Goal: Navigation & Orientation: Find specific page/section

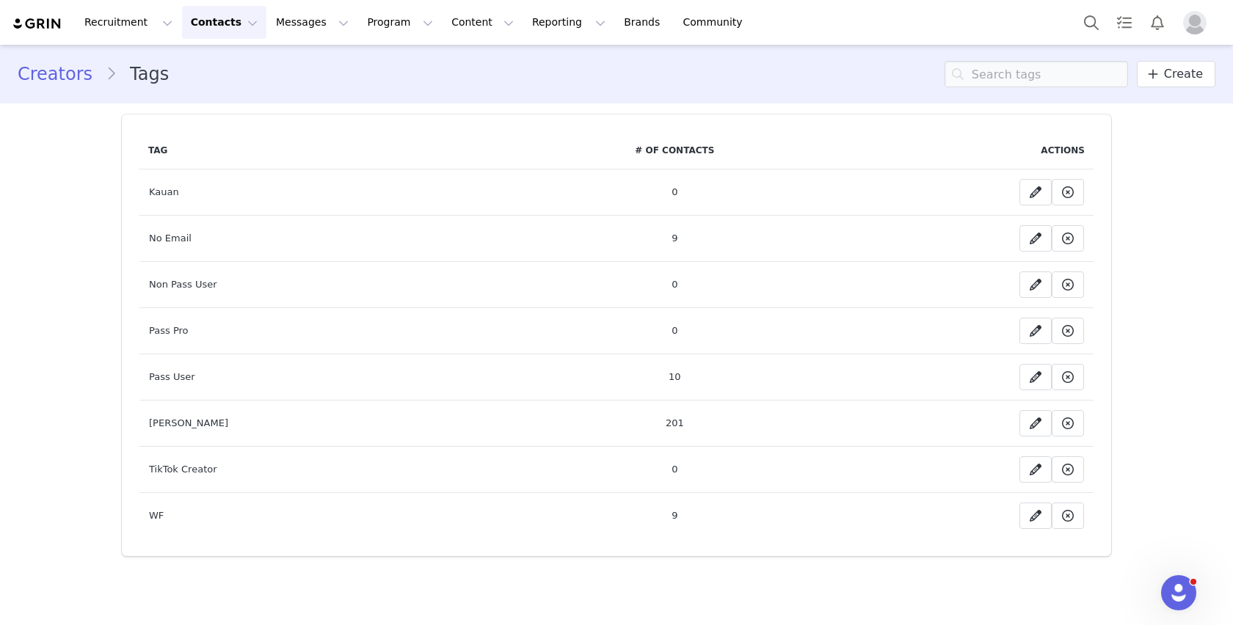
click at [30, 67] on link "Creators" at bounding box center [62, 74] width 88 height 26
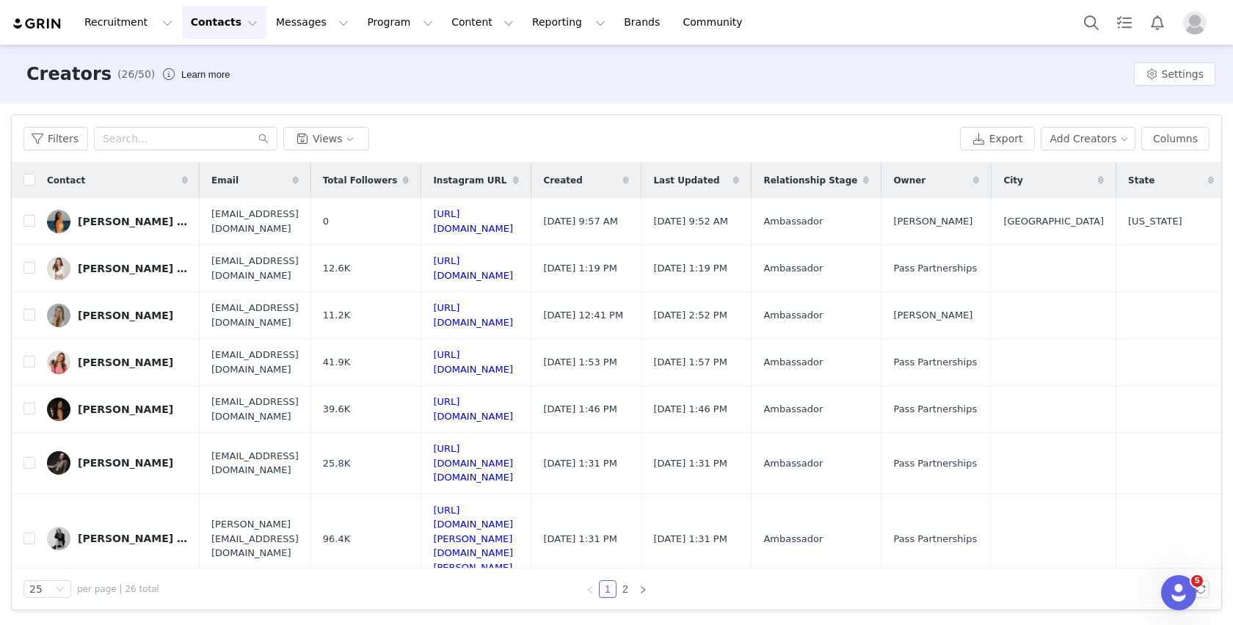
click at [213, 15] on button "Contacts Contacts" at bounding box center [224, 22] width 84 height 33
click at [233, 95] on div "Prospects" at bounding box center [229, 91] width 98 height 15
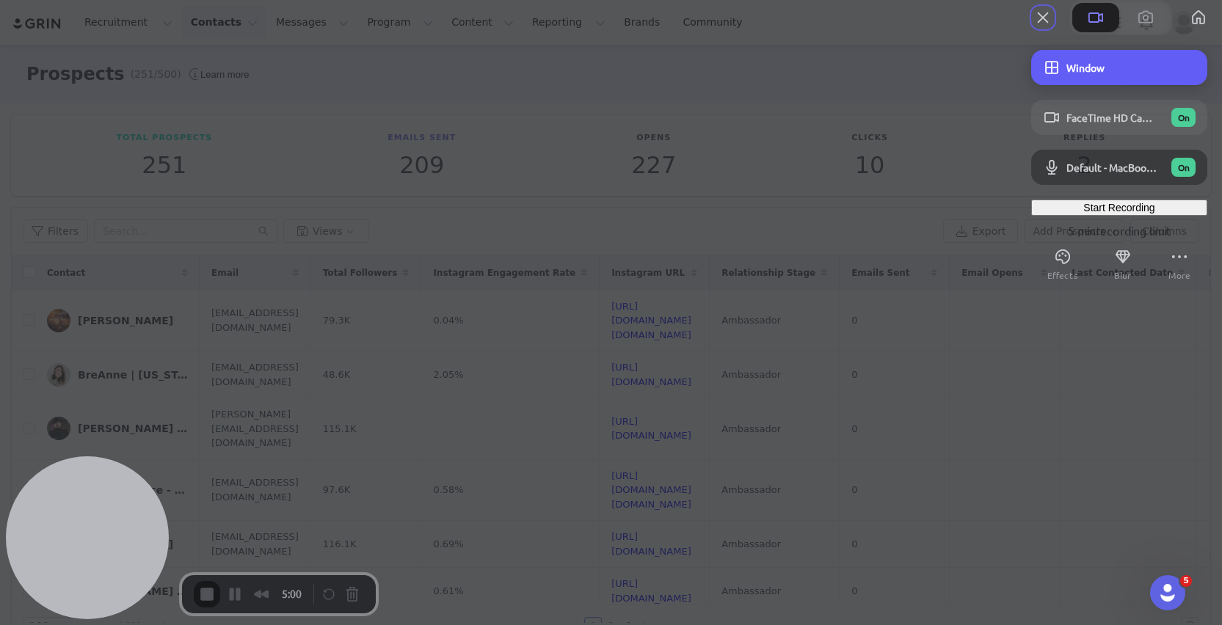
click at [1116, 74] on span "Window" at bounding box center [1130, 67] width 129 height 13
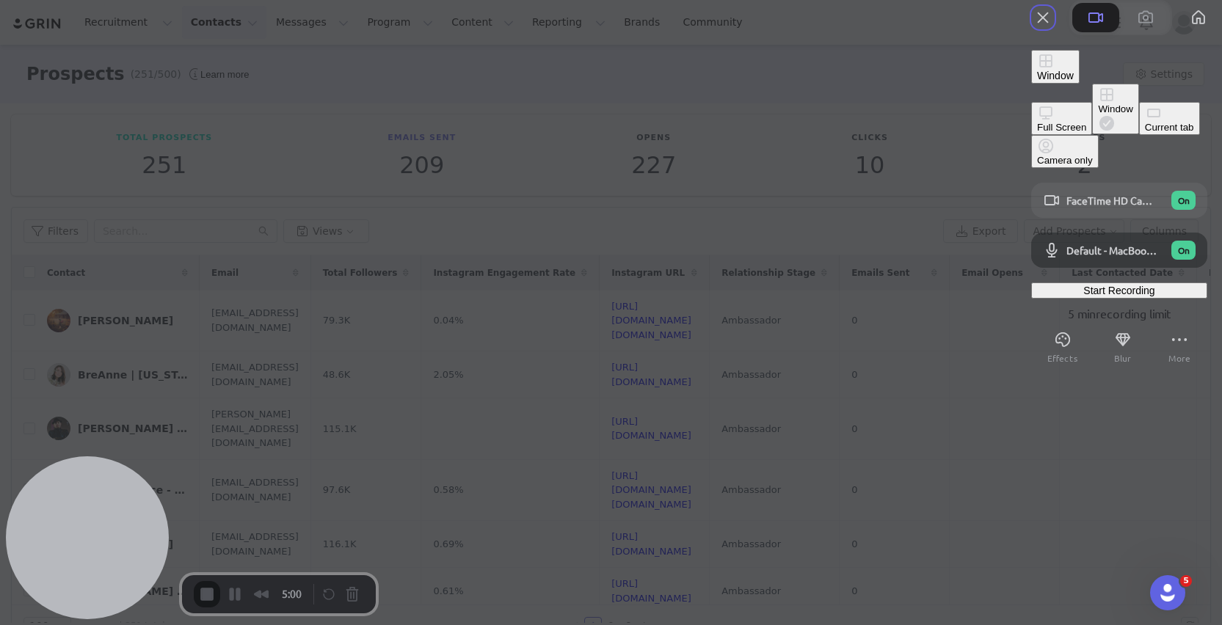
click at [1037, 122] on div "Full Screen" at bounding box center [1061, 127] width 49 height 11
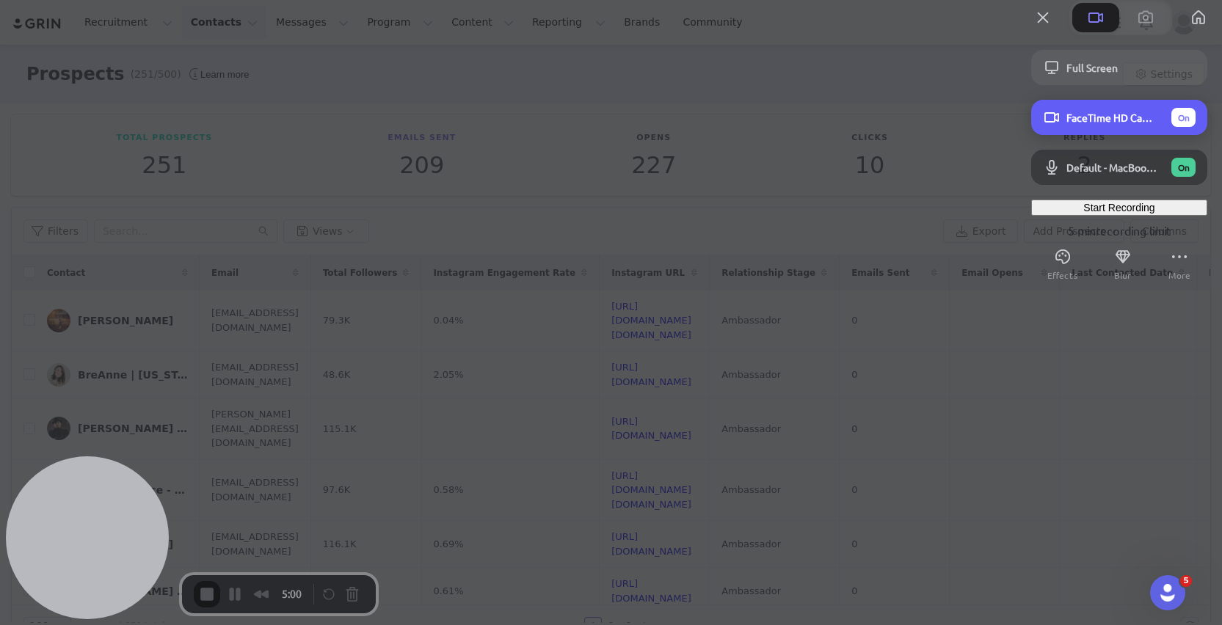
click at [1120, 124] on span "FaceTime HD Camera (5B00:3AA6)" at bounding box center [1112, 117] width 93 height 13
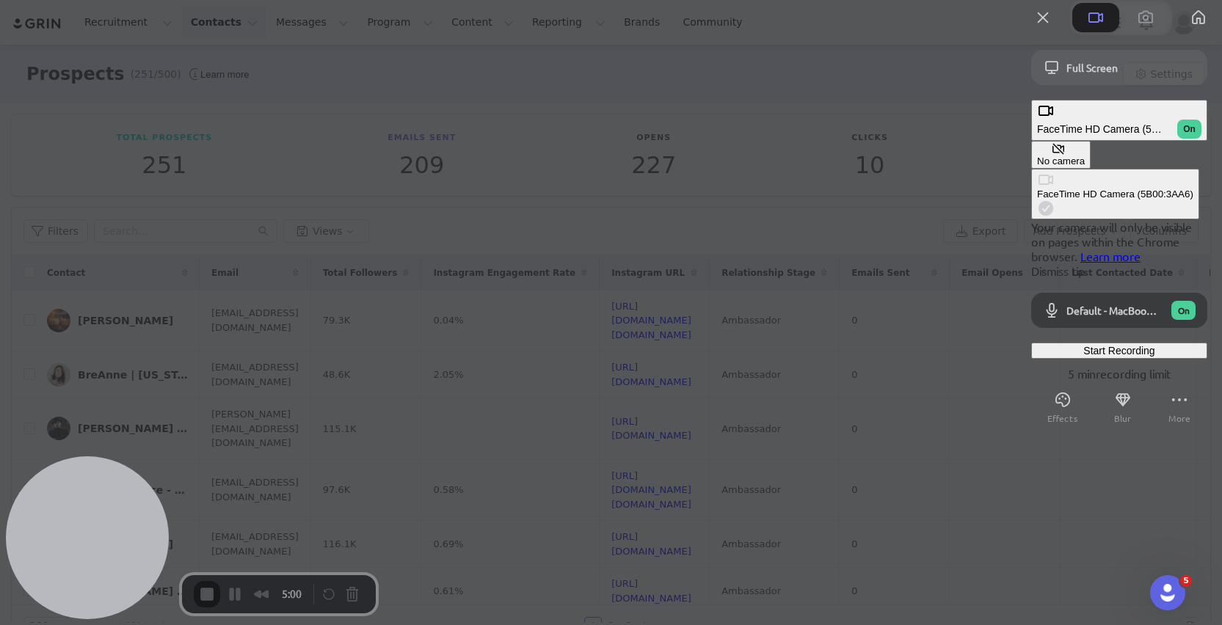
click at [1031, 157] on button "No camera" at bounding box center [1060, 155] width 59 height 28
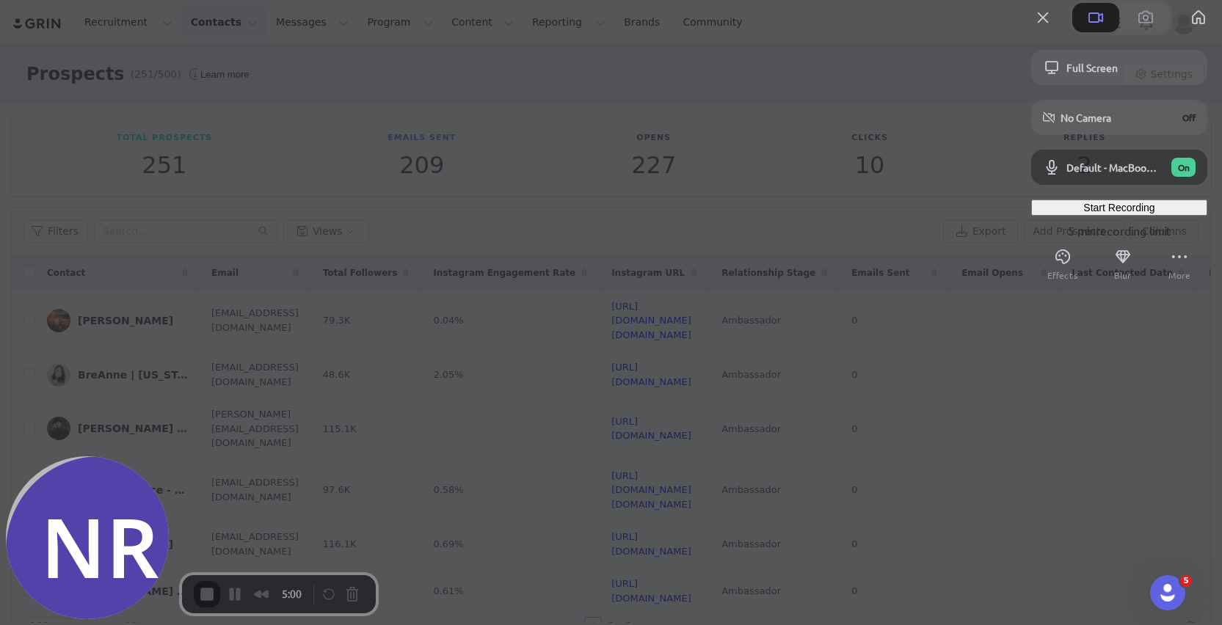
click at [1066, 213] on div "Start Recording" at bounding box center [1119, 208] width 164 height 12
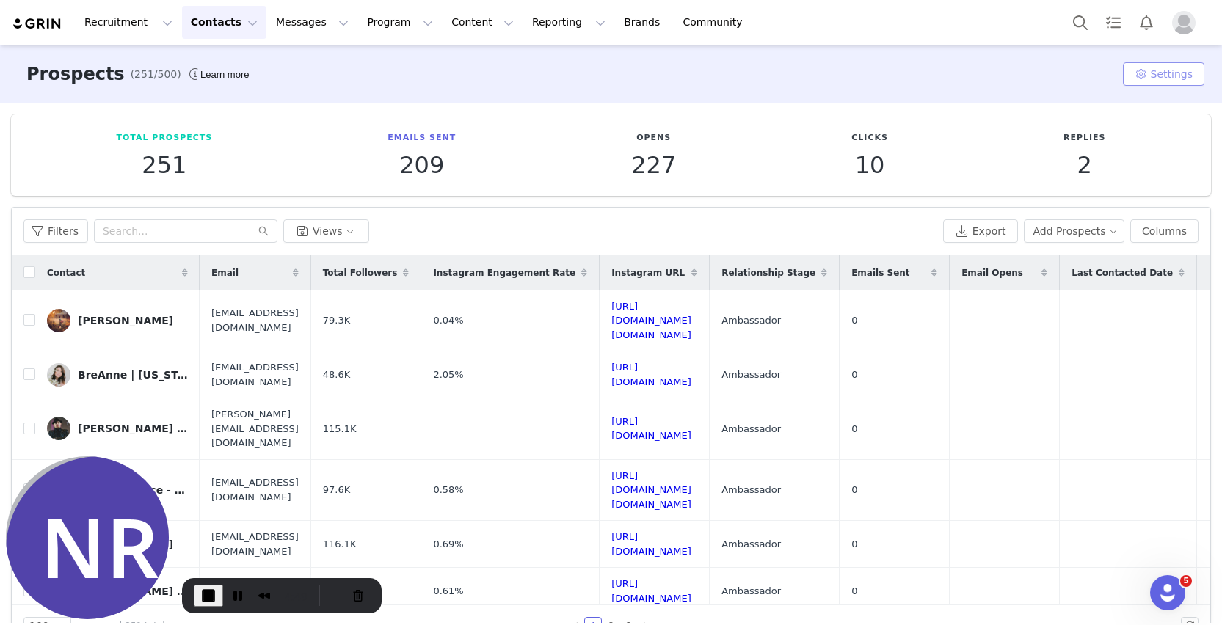
click at [1164, 85] on button "Settings" at bounding box center [1162, 73] width 81 height 23
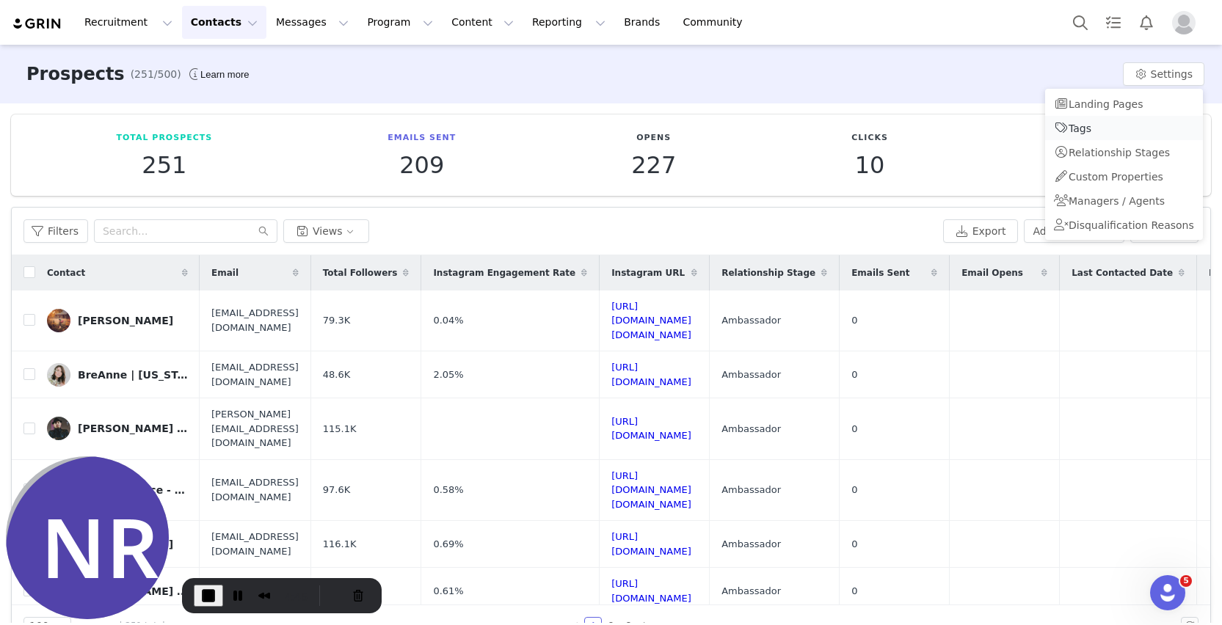
click at [1088, 132] on span "Tags" at bounding box center [1079, 129] width 23 height 12
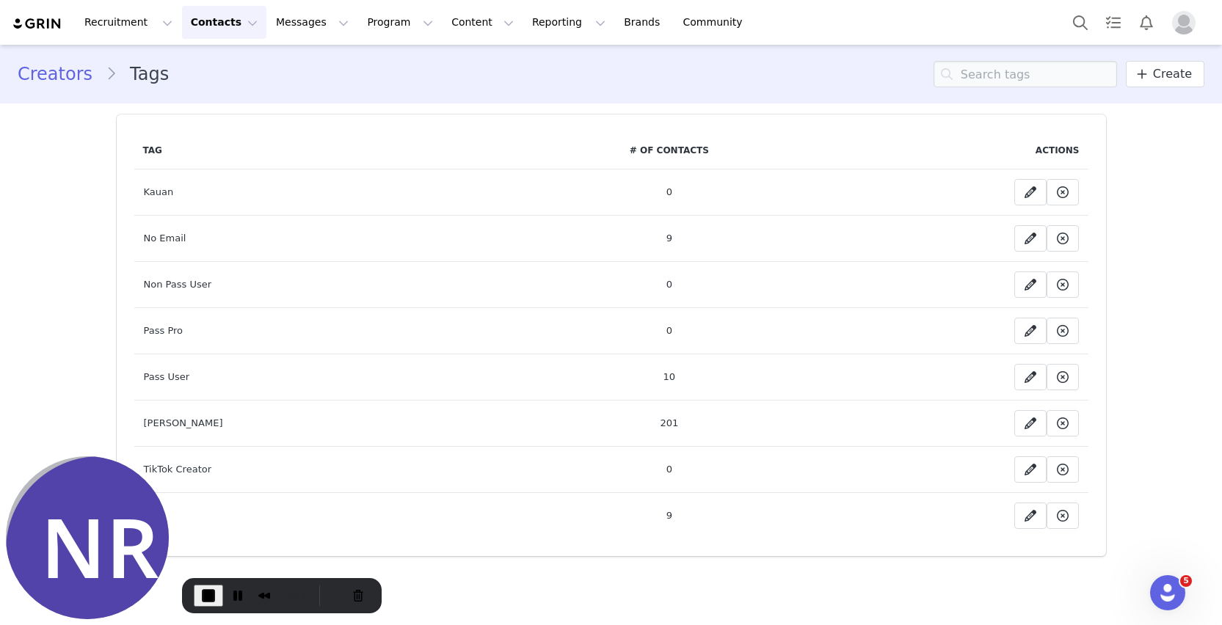
click at [59, 83] on link "Creators" at bounding box center [62, 74] width 88 height 26
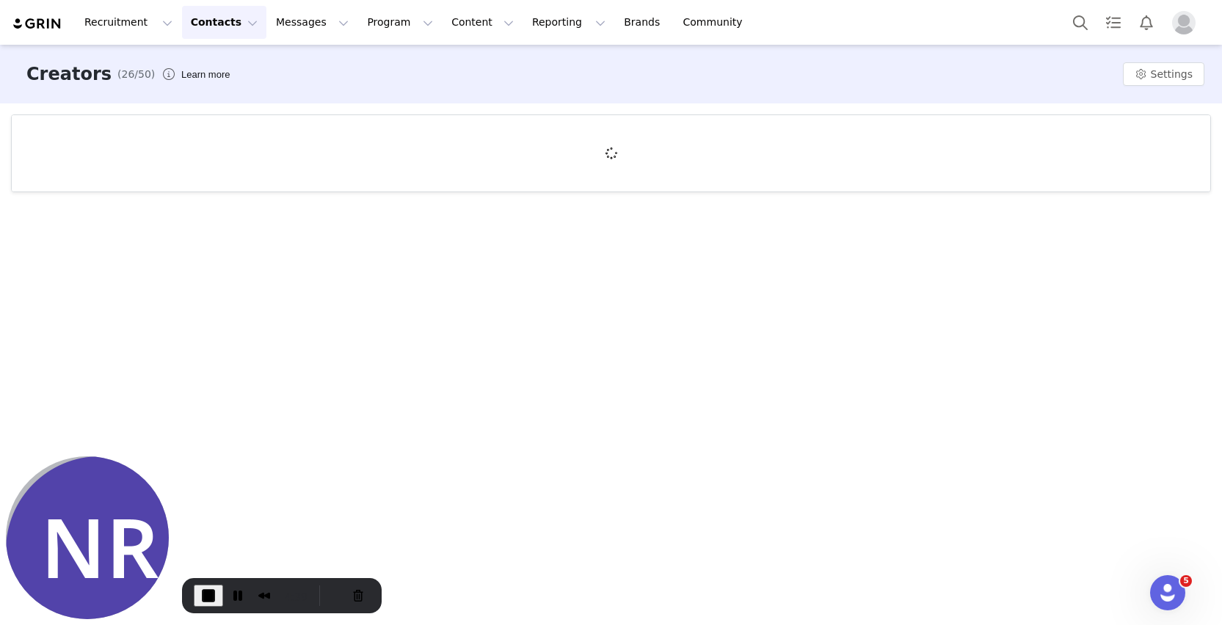
click at [216, 24] on button "Contacts Contacts" at bounding box center [224, 22] width 84 height 33
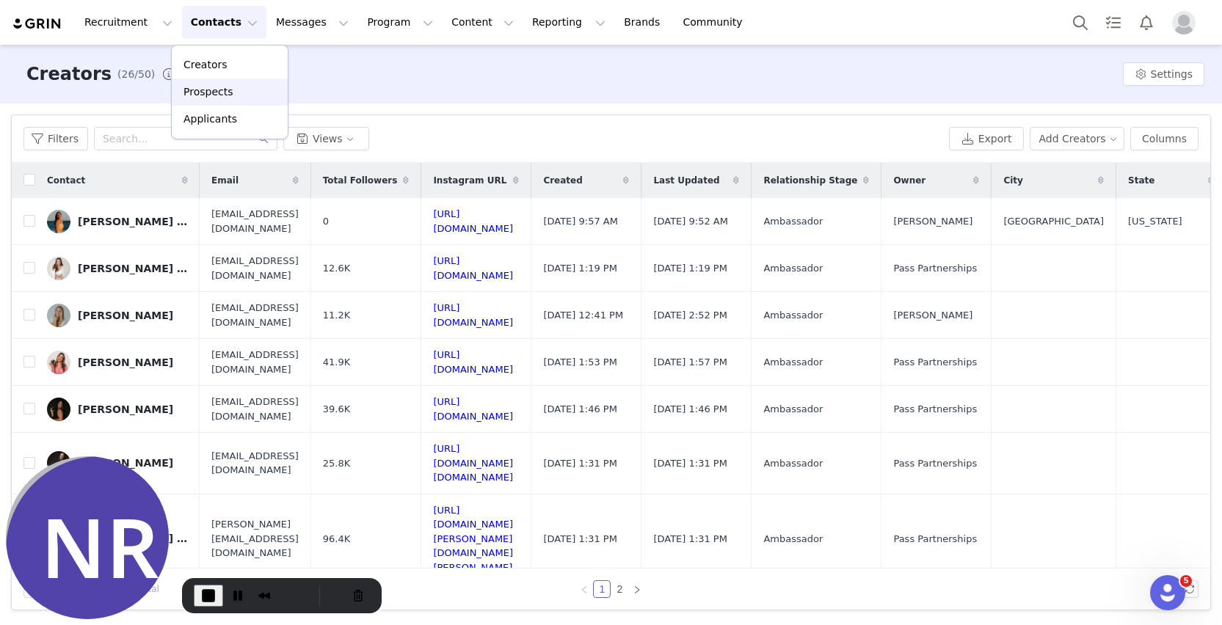
click at [236, 95] on div "Prospects" at bounding box center [229, 91] width 98 height 15
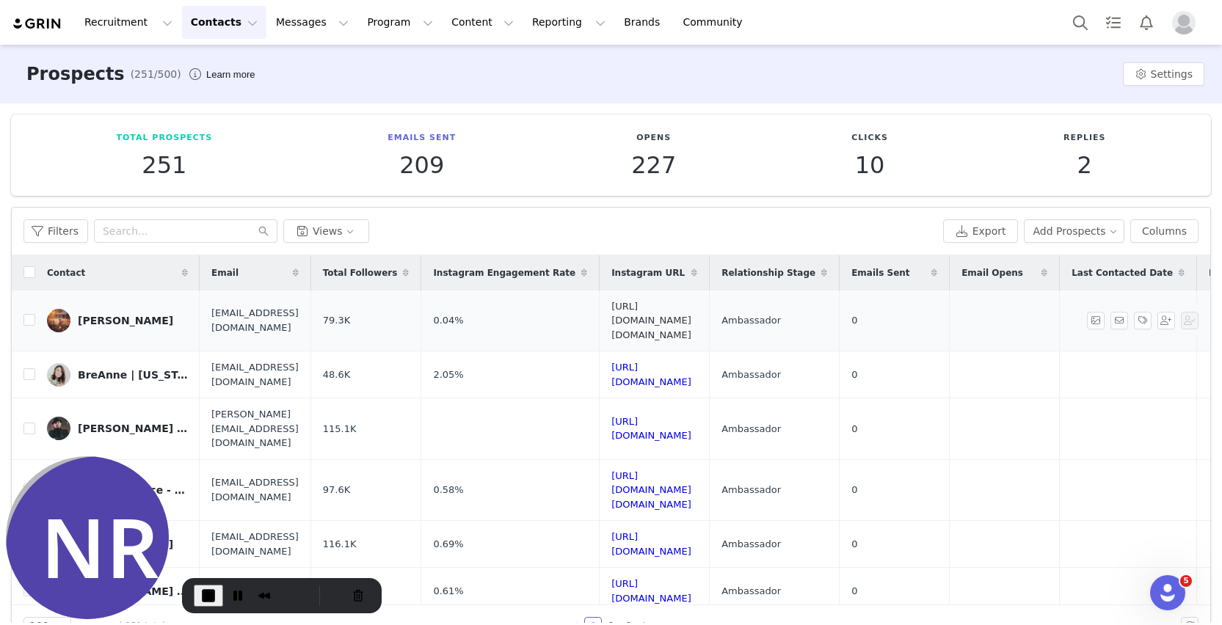
click at [691, 315] on link "[URL][DOMAIN_NAME][DOMAIN_NAME]" at bounding box center [651, 321] width 80 height 40
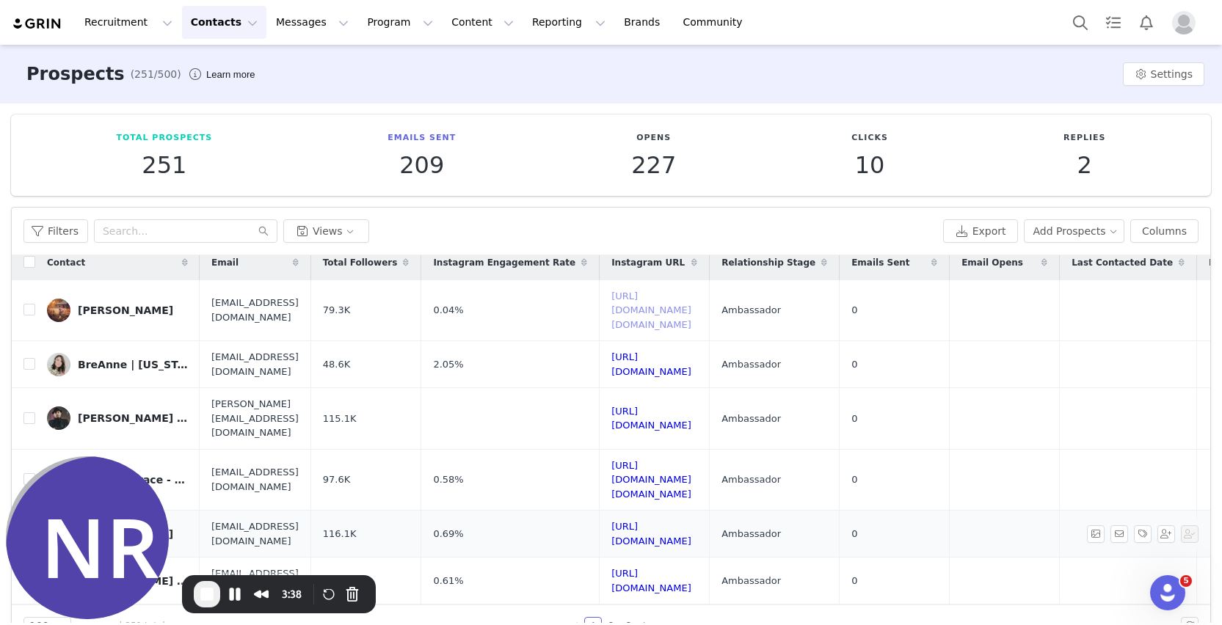
scroll to position [12, 0]
click at [215, 598] on span "End Recording" at bounding box center [207, 594] width 18 height 18
